Goal: Task Accomplishment & Management: Manage account settings

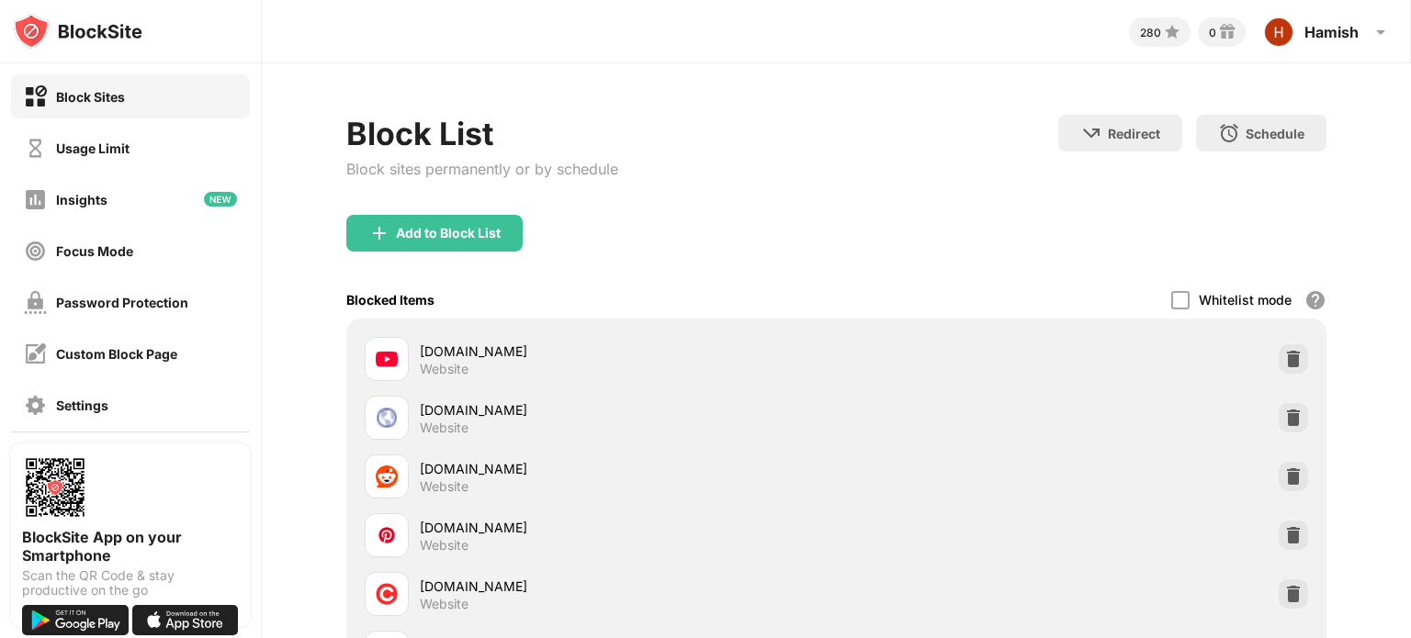
scroll to position [2503, 0]
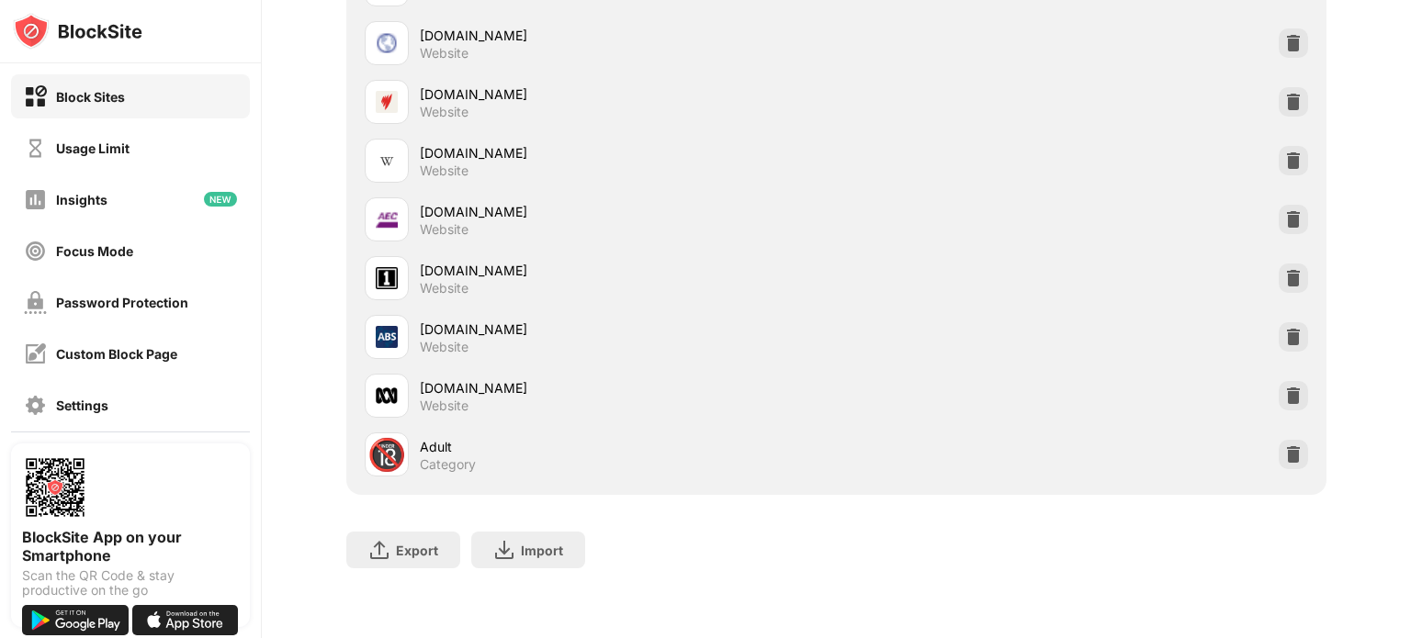
click at [1260, 326] on div "[DOMAIN_NAME] Website" at bounding box center [836, 337] width 958 height 59
click at [1292, 322] on div at bounding box center [1293, 336] width 29 height 29
click at [144, 163] on div "Usage Limit" at bounding box center [130, 148] width 239 height 44
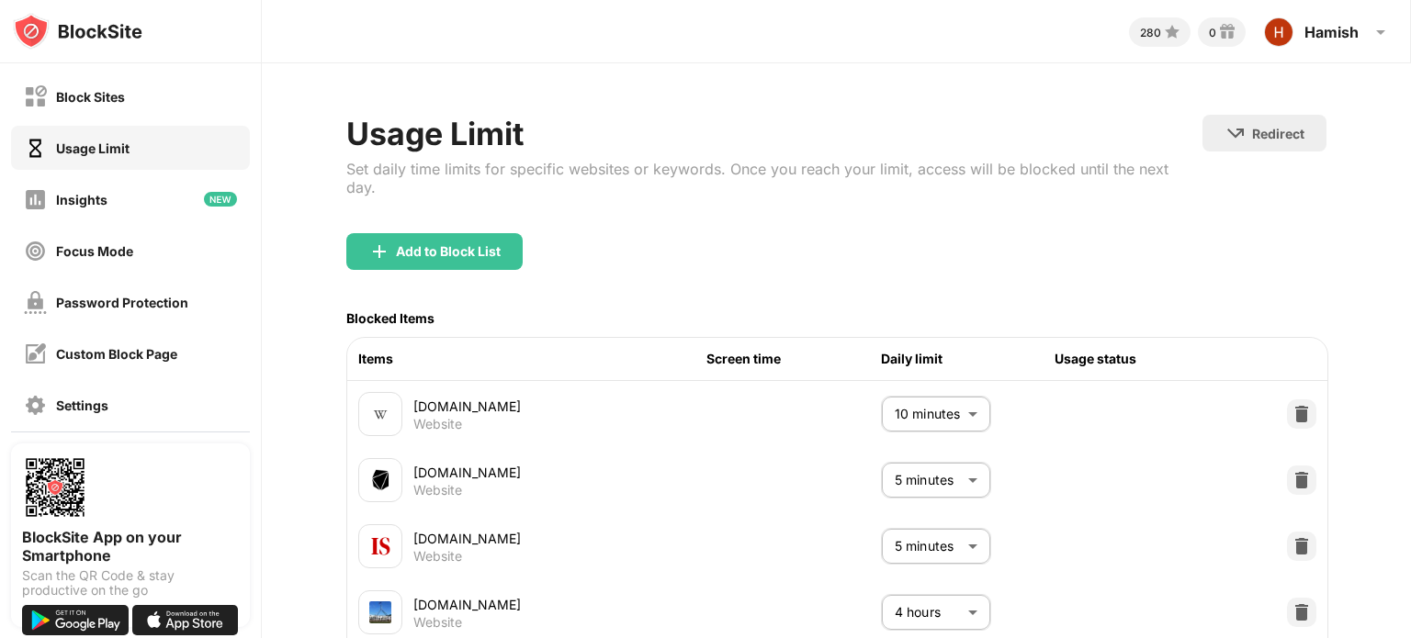
scroll to position [409, 0]
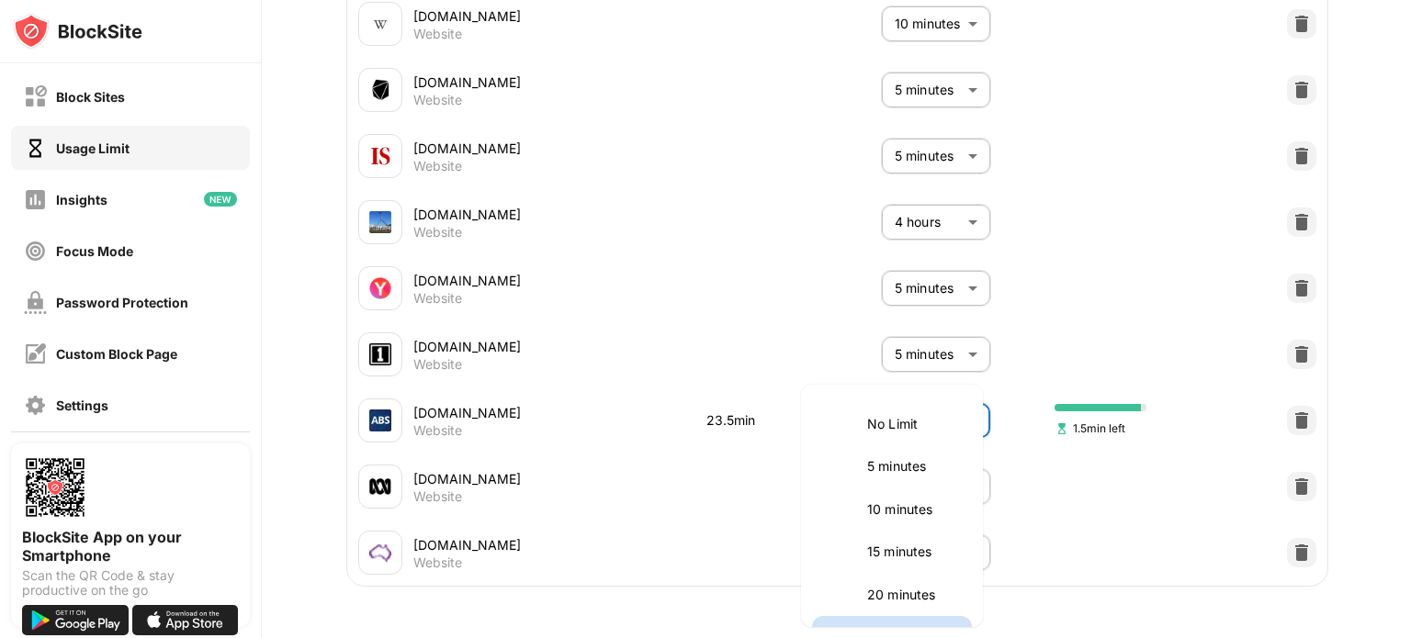
click at [963, 400] on body "Block Sites Usage Limit Insights Focus Mode Password Protection Custom Block Pa…" at bounding box center [705, 319] width 1411 height 638
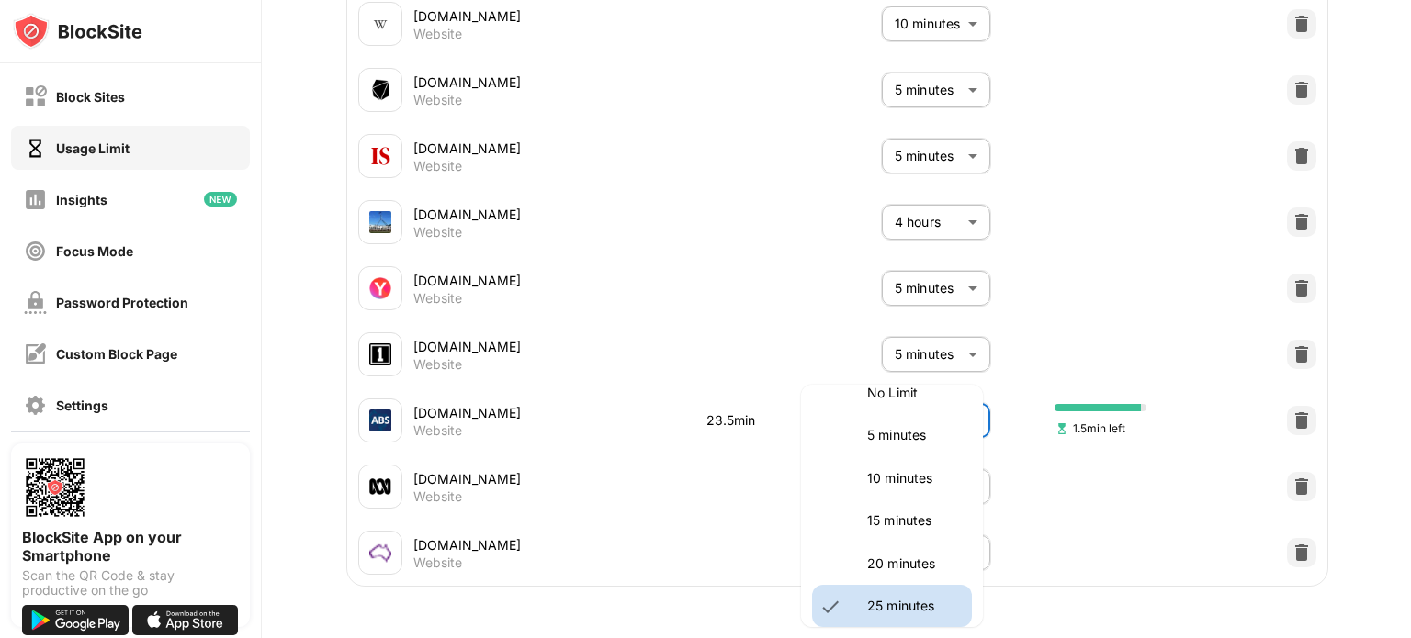
click at [918, 476] on p "10 minutes" at bounding box center [914, 478] width 94 height 20
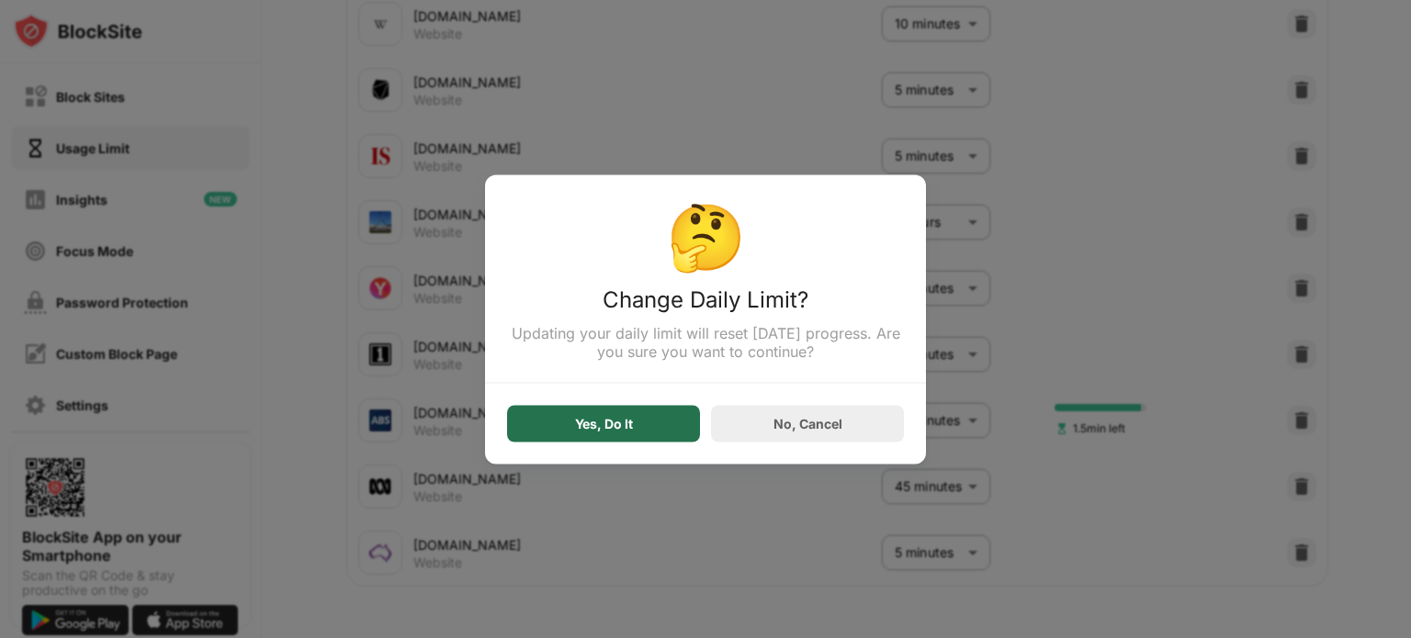
click at [588, 419] on div "Yes, Do It" at bounding box center [604, 423] width 58 height 15
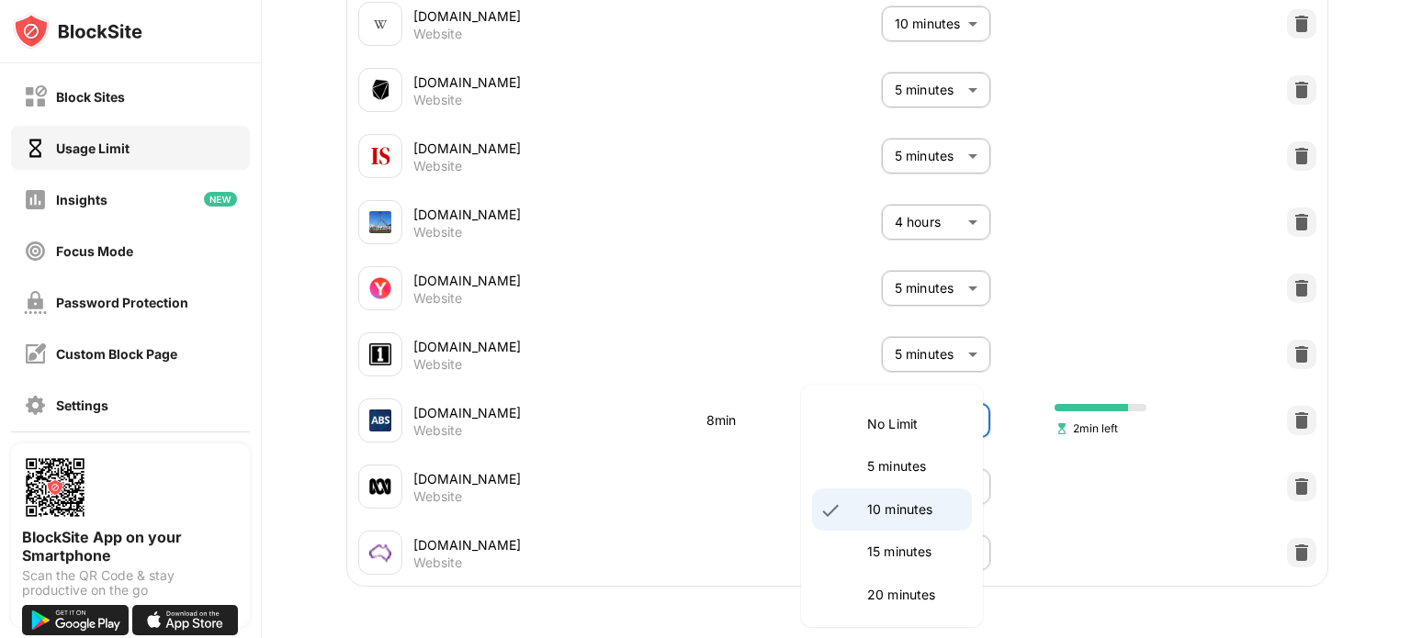
click at [956, 392] on body "Block Sites Usage Limit Insights Focus Mode Password Protection Custom Block Pa…" at bounding box center [705, 319] width 1411 height 638
drag, startPoint x: 923, startPoint y: 469, endPoint x: 893, endPoint y: 469, distance: 30.3
click at [922, 469] on p "5 minutes" at bounding box center [914, 467] width 94 height 20
type input "*"
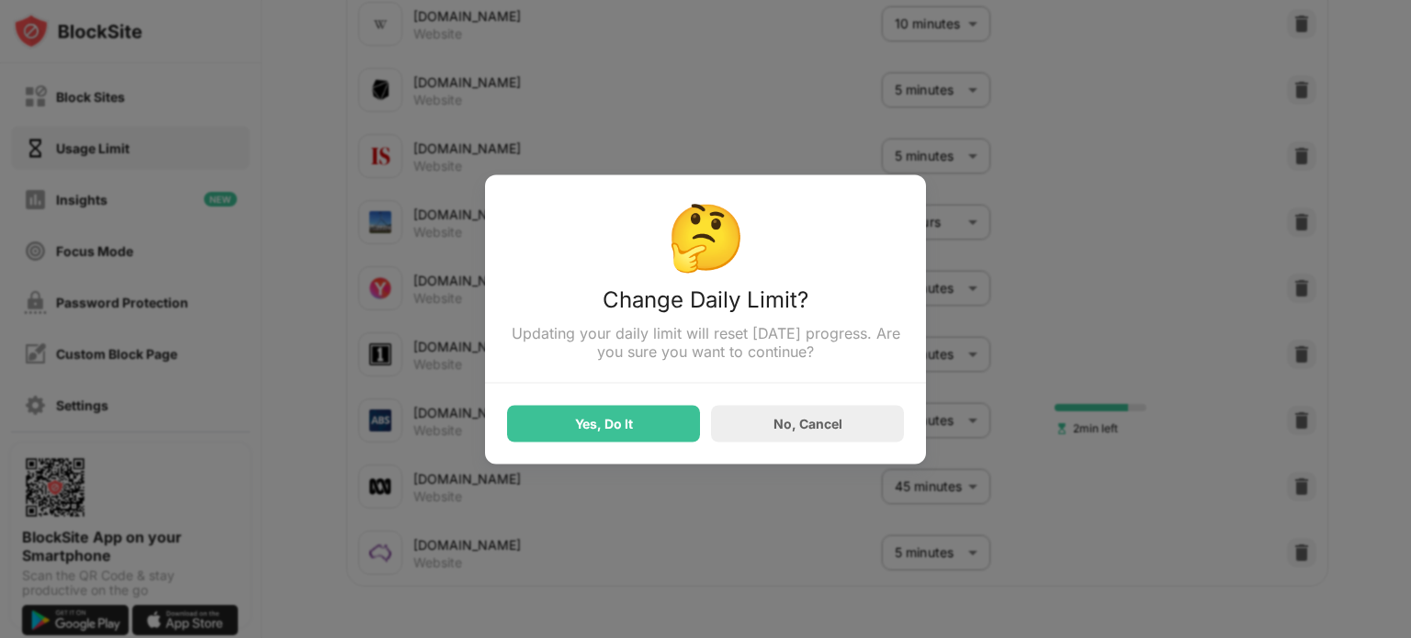
click at [666, 406] on div "Yes, Do It No, Cancel" at bounding box center [705, 412] width 397 height 59
click at [669, 414] on div "Yes, Do It" at bounding box center [603, 423] width 193 height 37
